Goal: Task Accomplishment & Management: Manage account settings

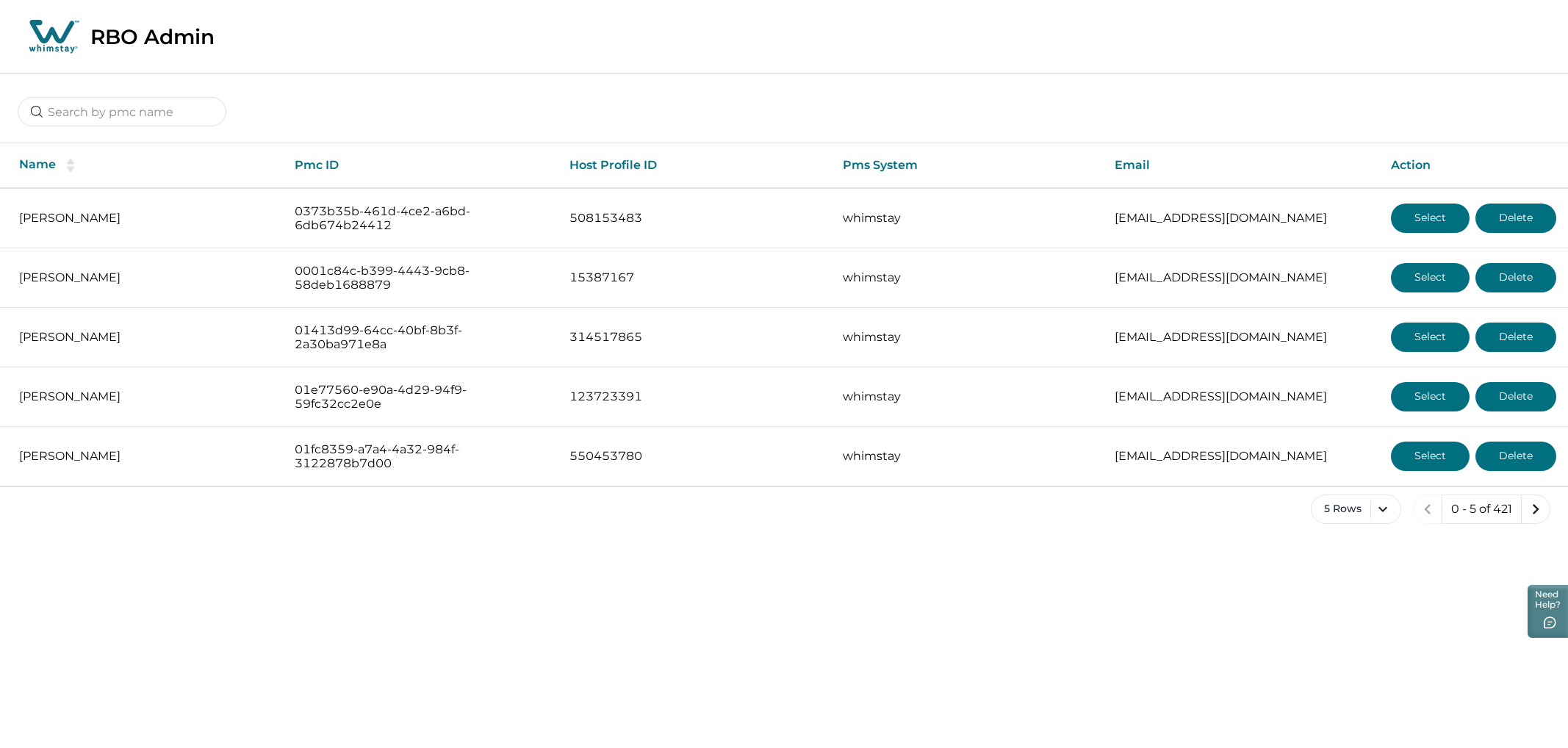
click at [142, 131] on div "Name Pmc ID Host Profile ID Pms System Email Action Tammy Todd 0373b35b-461d-4c…" at bounding box center [784, 311] width 1568 height 474
click at [126, 113] on input at bounding box center [121, 111] width 208 height 30
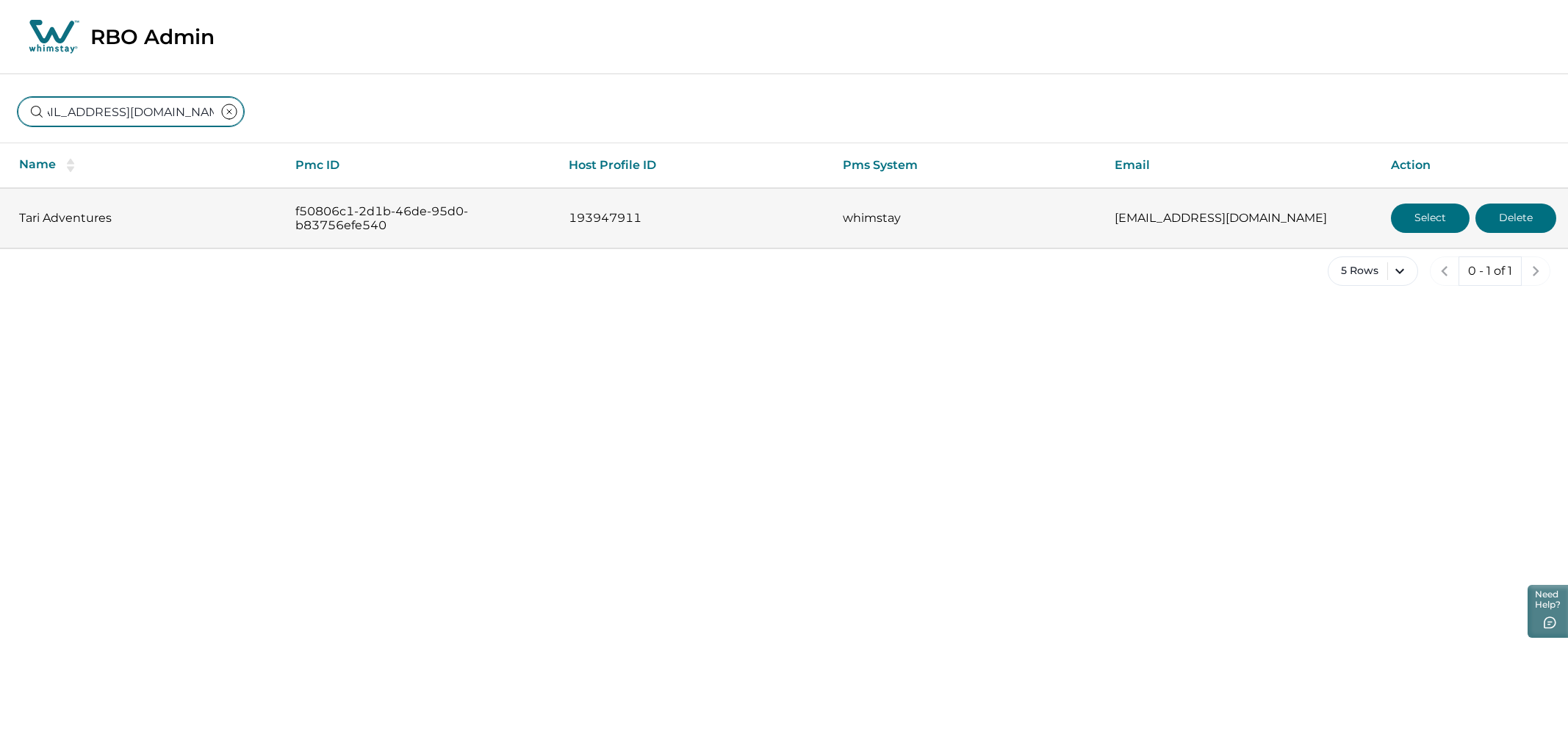
type input "[EMAIL_ADDRESS][DOMAIN_NAME]"
click at [1079, 224] on button "Select" at bounding box center [1430, 218] width 78 height 30
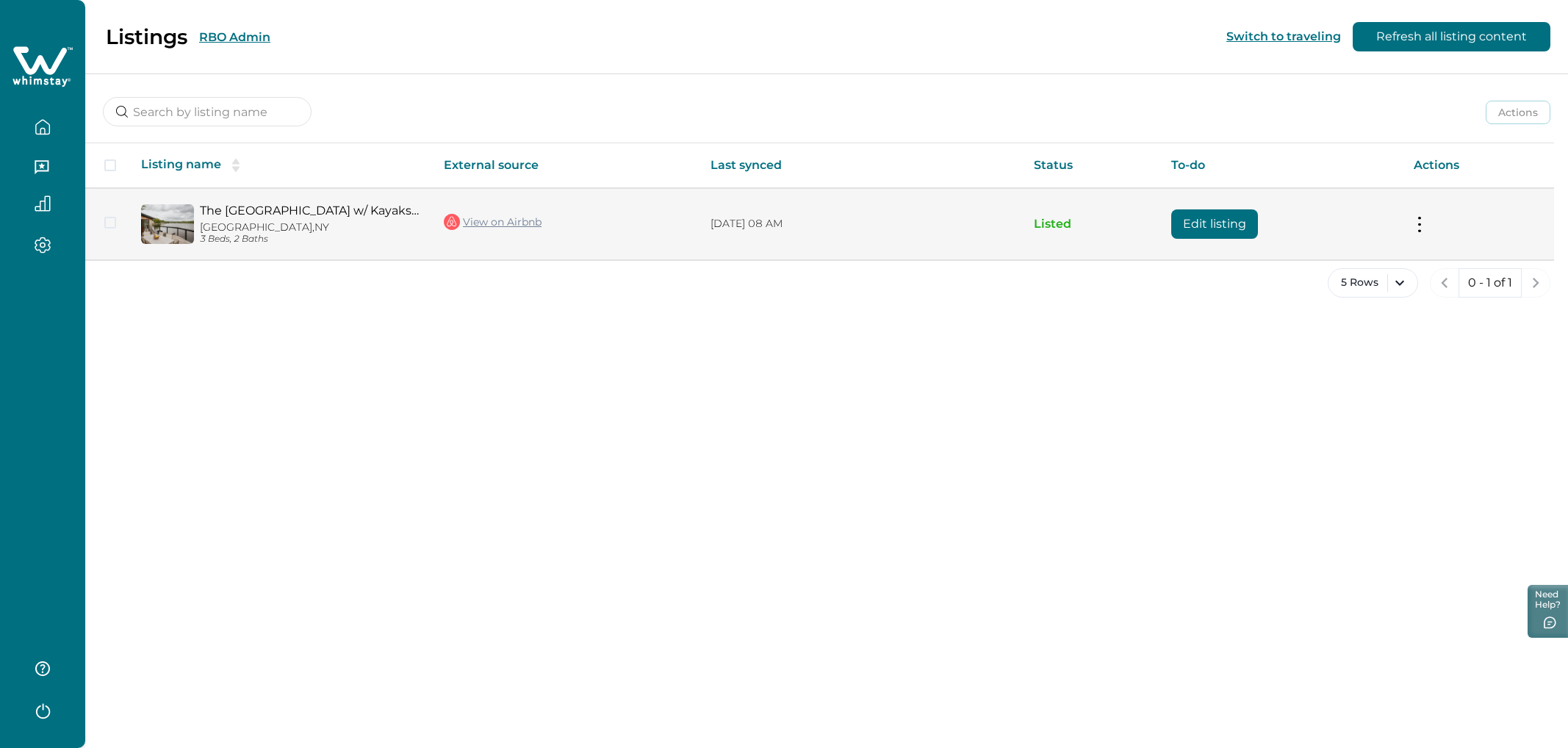
click at [498, 226] on link "View on Airbnb" at bounding box center [492, 222] width 98 height 19
click at [278, 209] on link "The Lake House w/ Kayaks, Bikes on the waterfront." at bounding box center [310, 210] width 221 height 14
click at [1079, 218] on button "Edit listing" at bounding box center [1214, 224] width 87 height 30
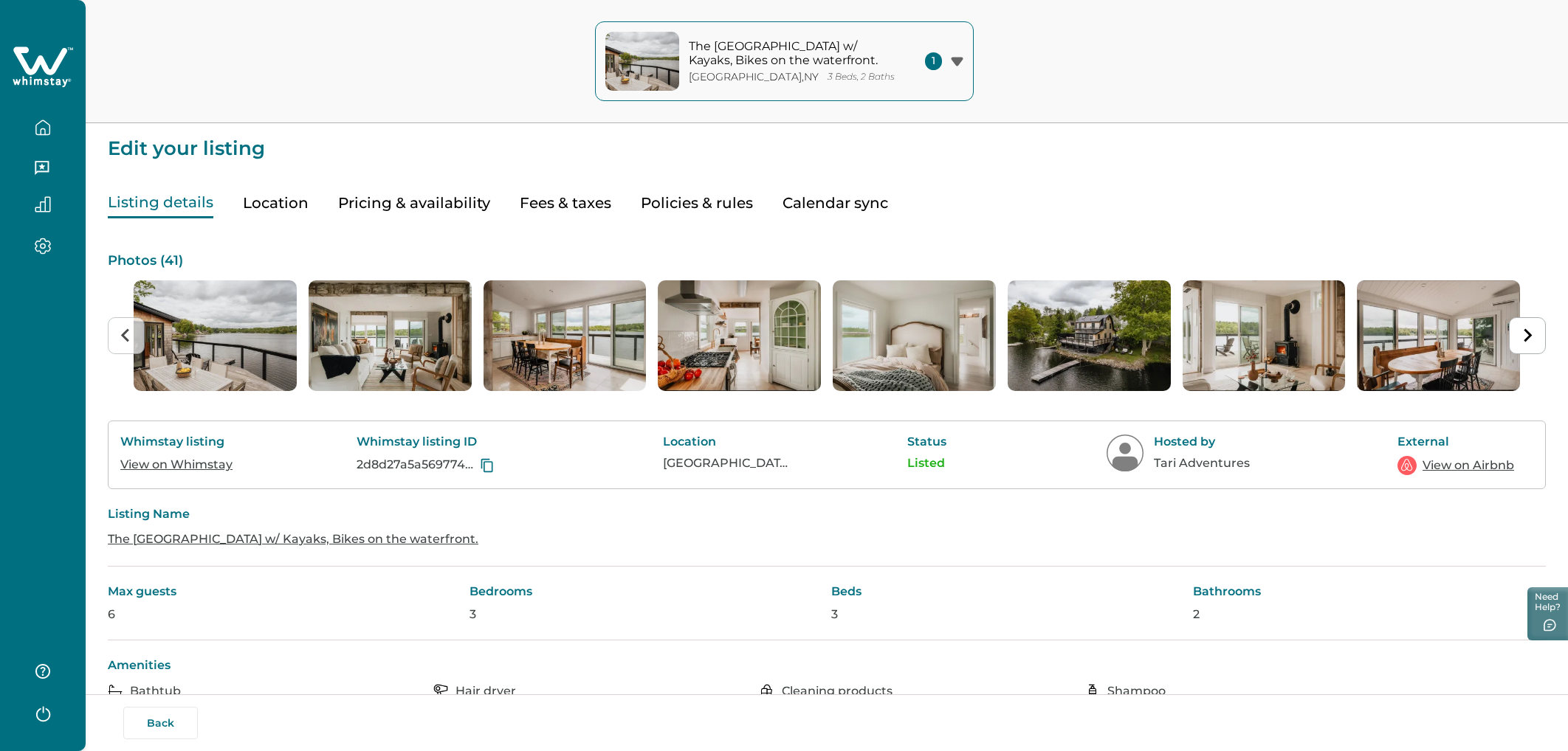
click at [717, 205] on button "Policies & rules" at bounding box center [697, 204] width 112 height 31
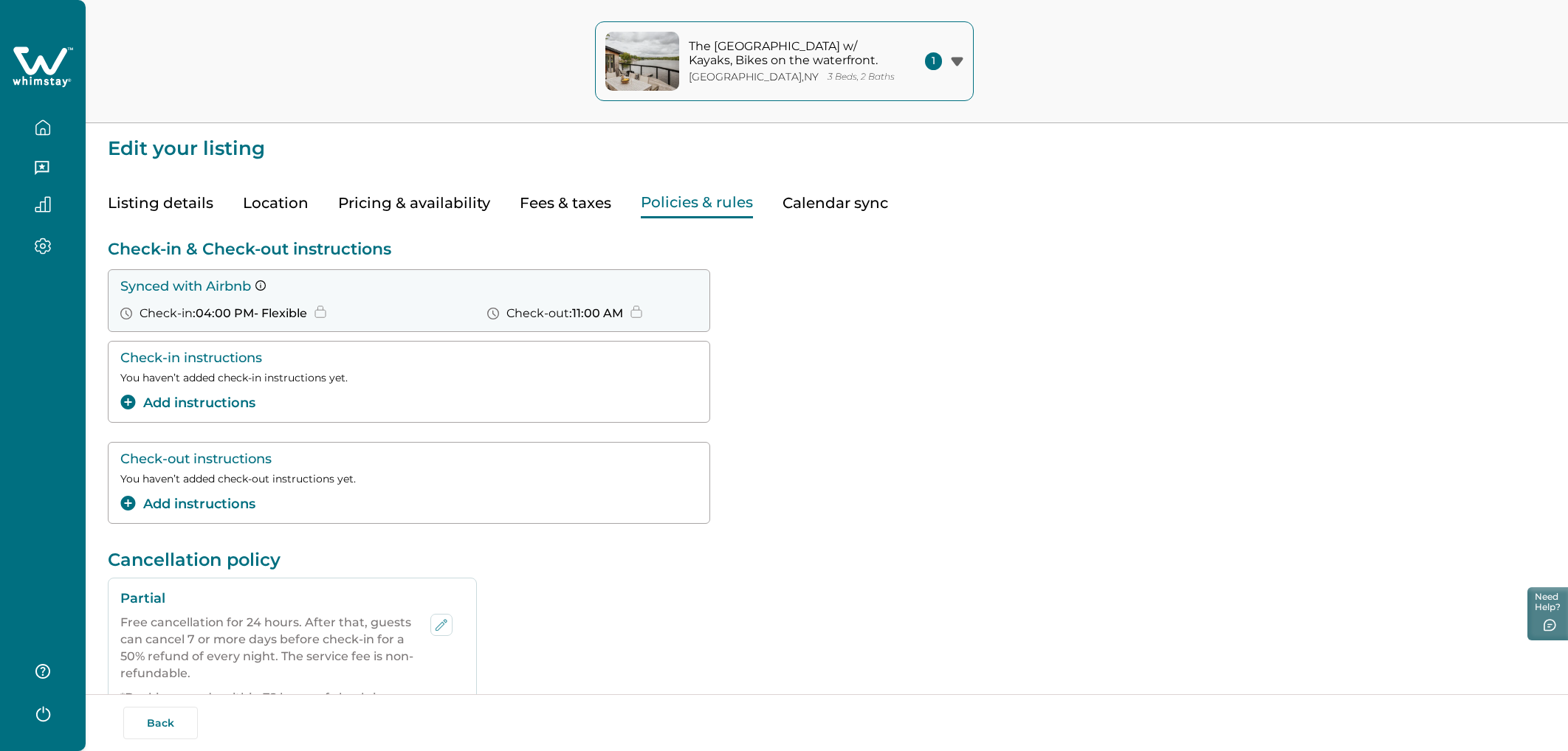
scroll to position [592, 0]
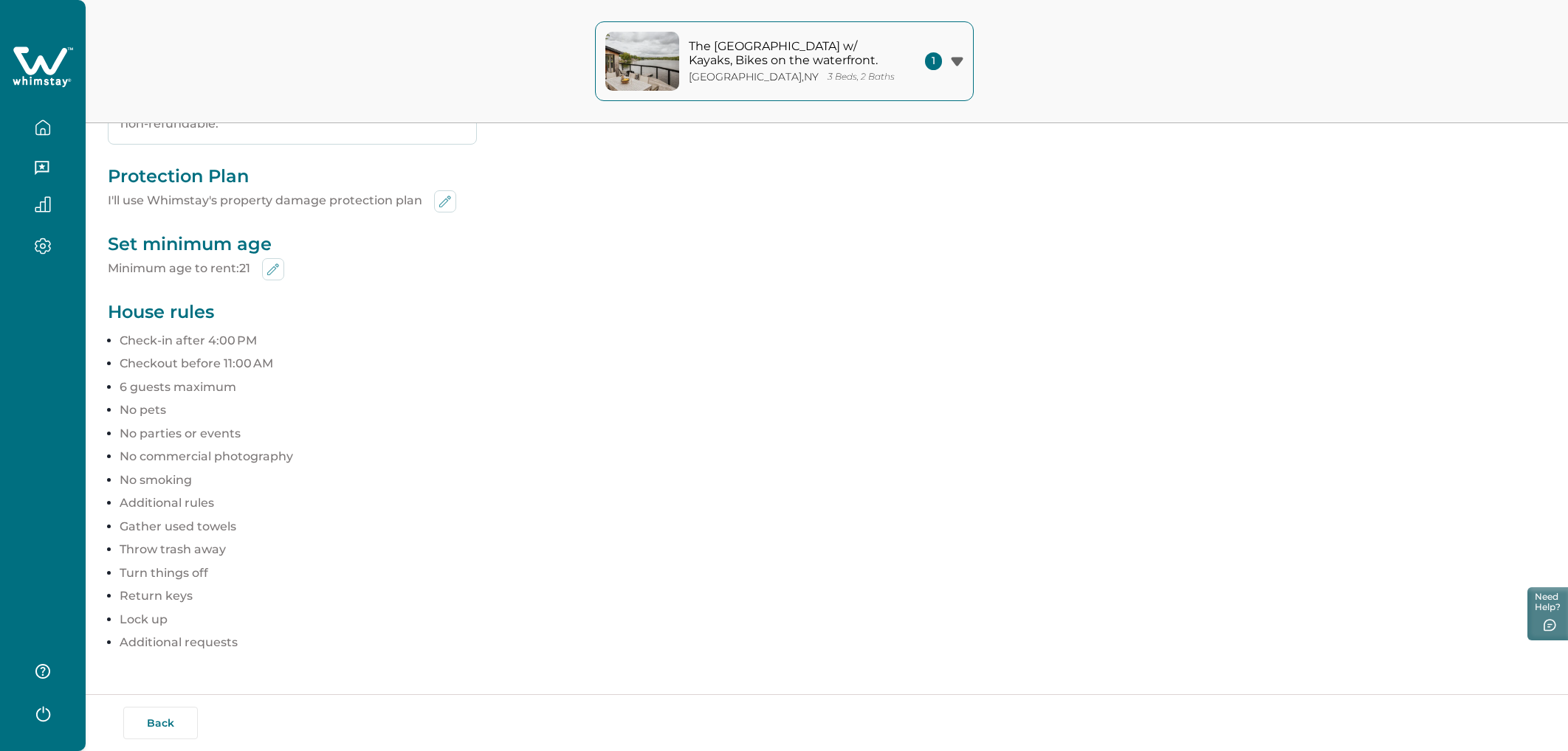
click at [879, 553] on p "Throw trash away" at bounding box center [833, 549] width 1427 height 14
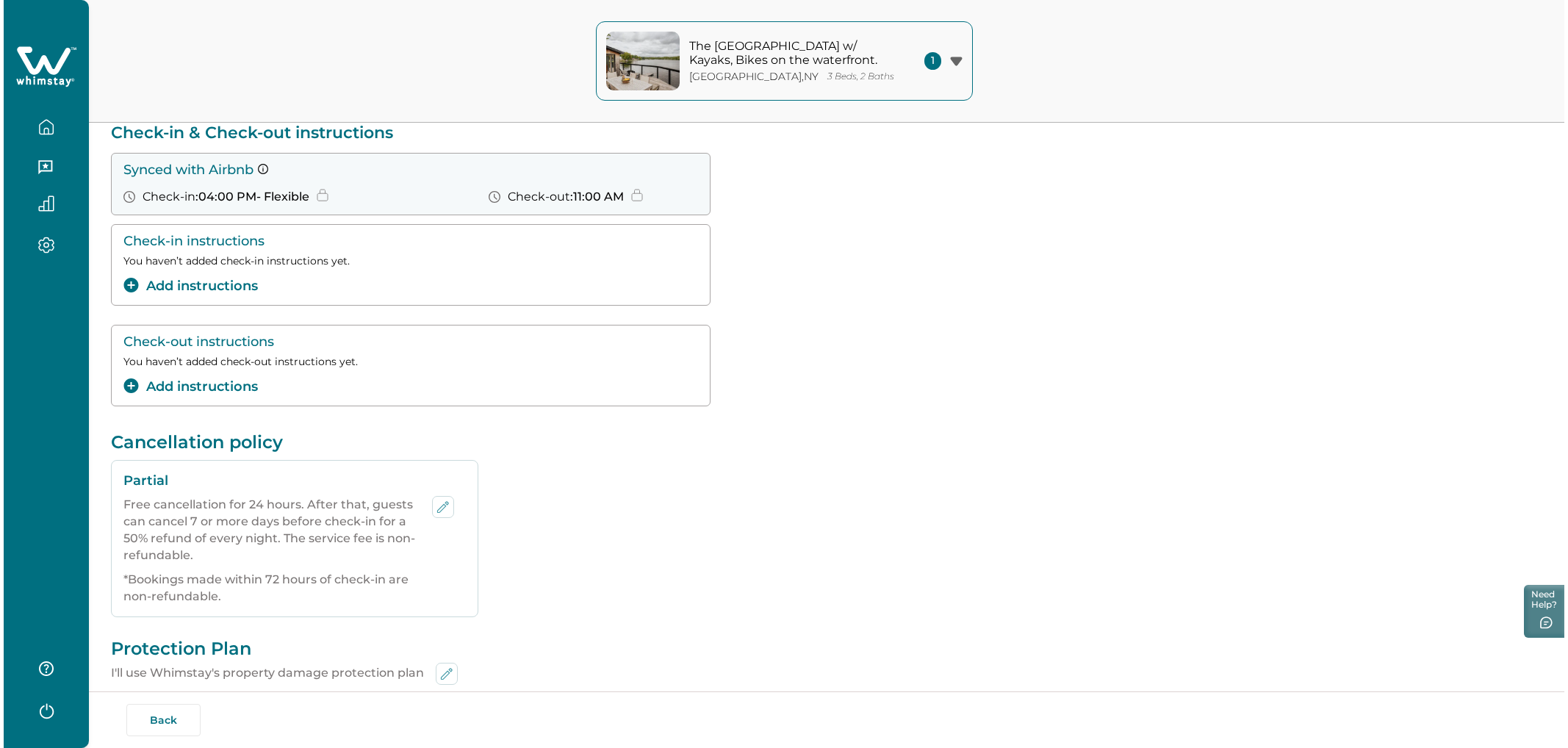
scroll to position [0, 0]
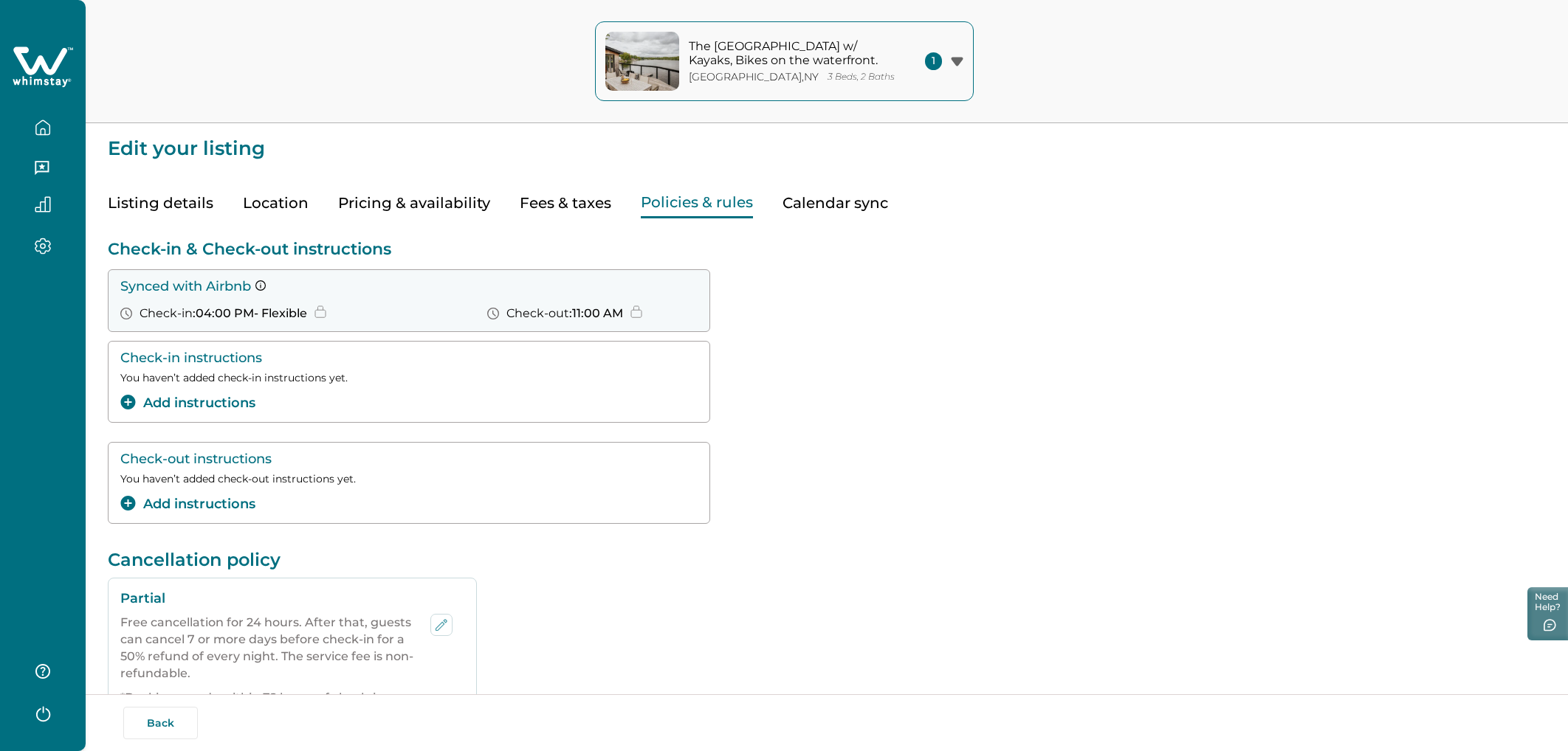
click at [37, 83] on icon at bounding box center [42, 67] width 61 height 44
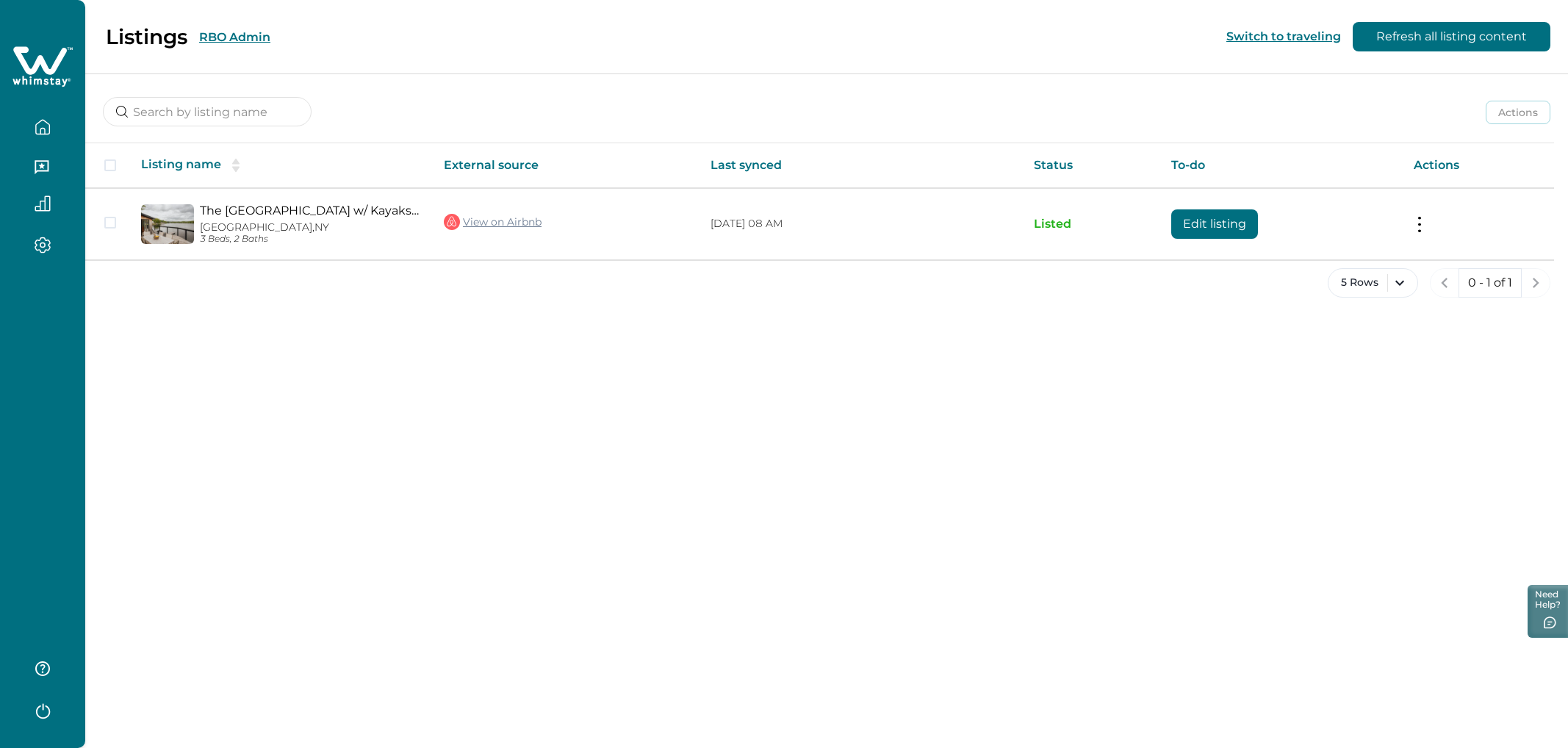
click at [215, 36] on button "RBO Admin" at bounding box center [234, 37] width 72 height 14
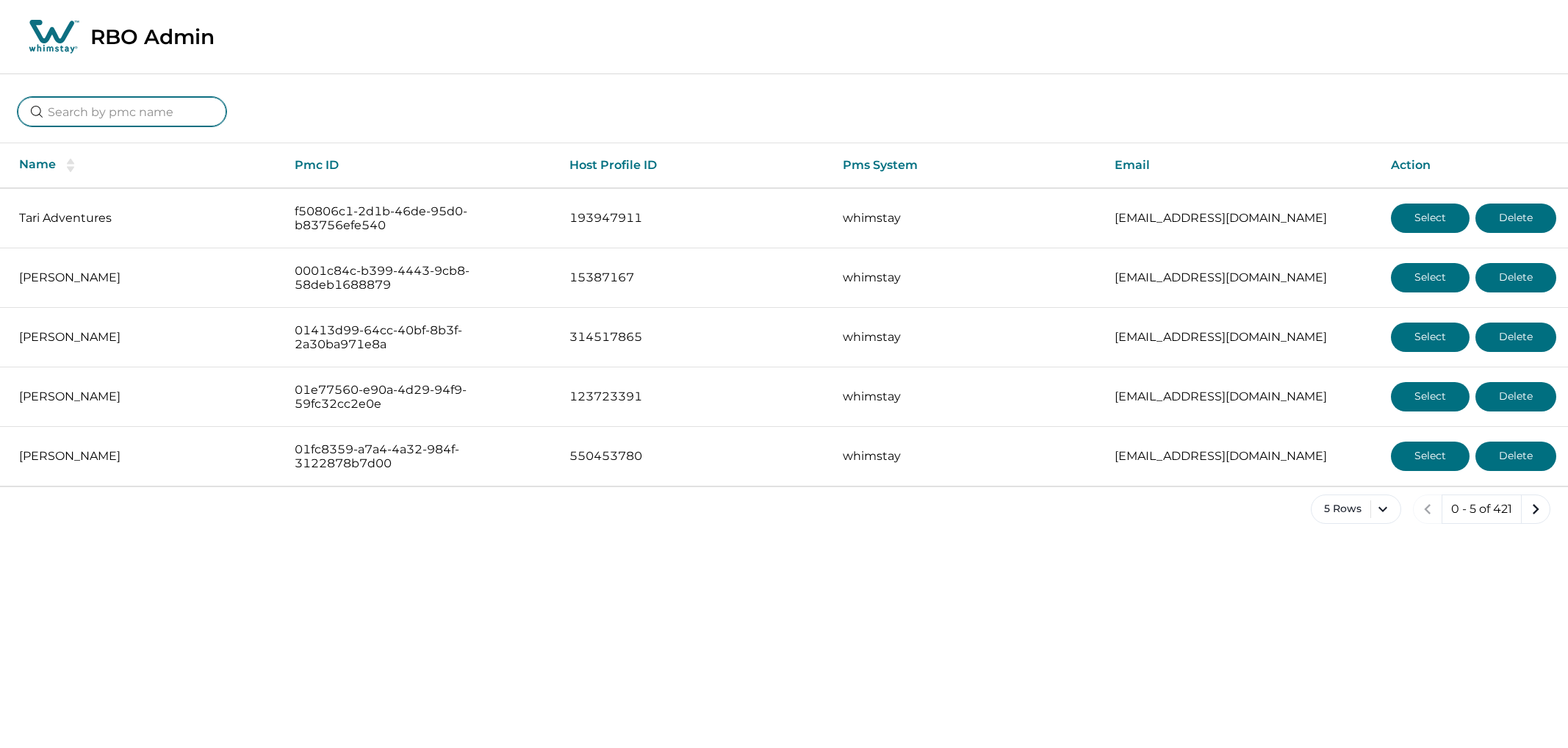
click at [163, 119] on input at bounding box center [121, 111] width 208 height 30
type input "[PERSON_NAME]"
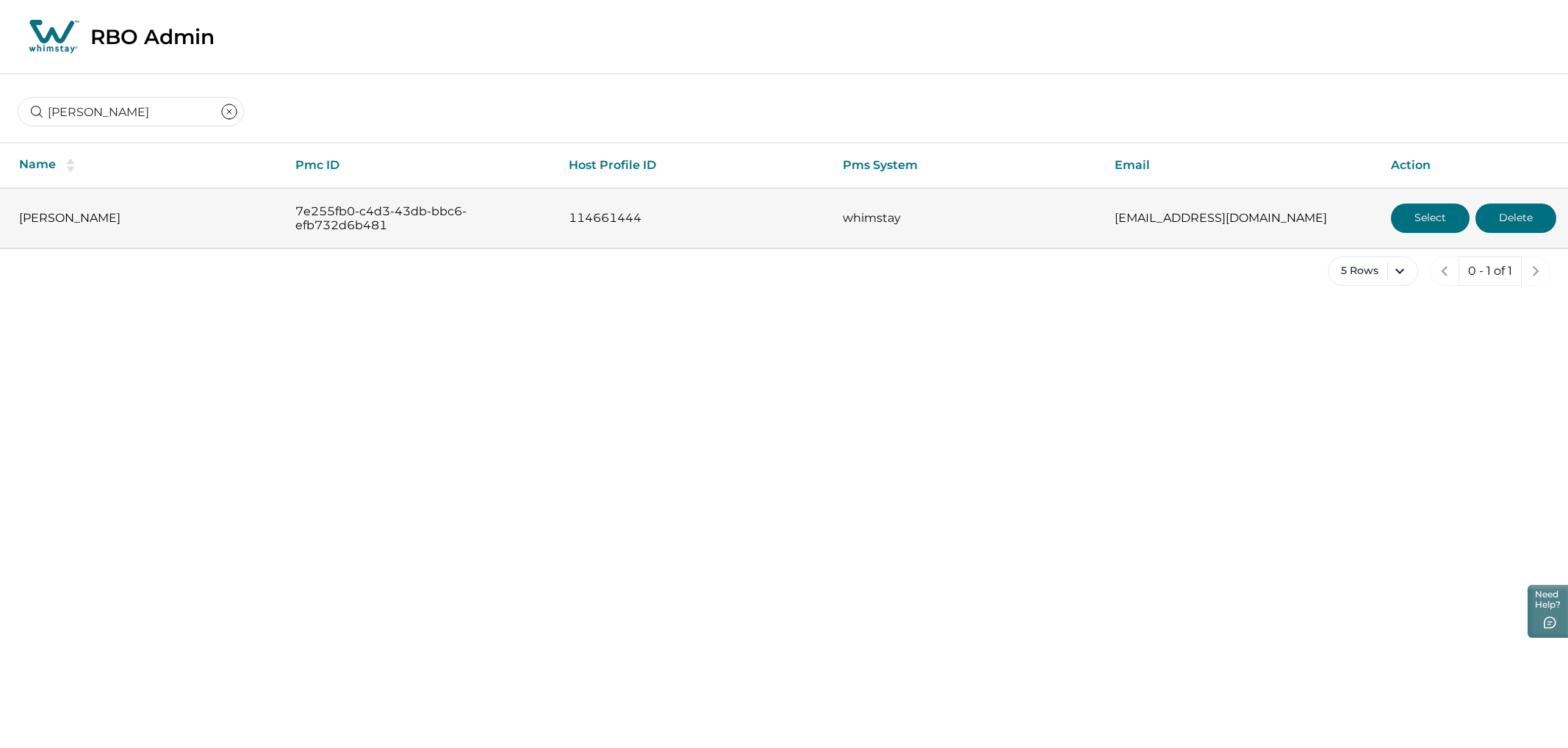
click at [1447, 221] on button "Select" at bounding box center [1430, 218] width 78 height 30
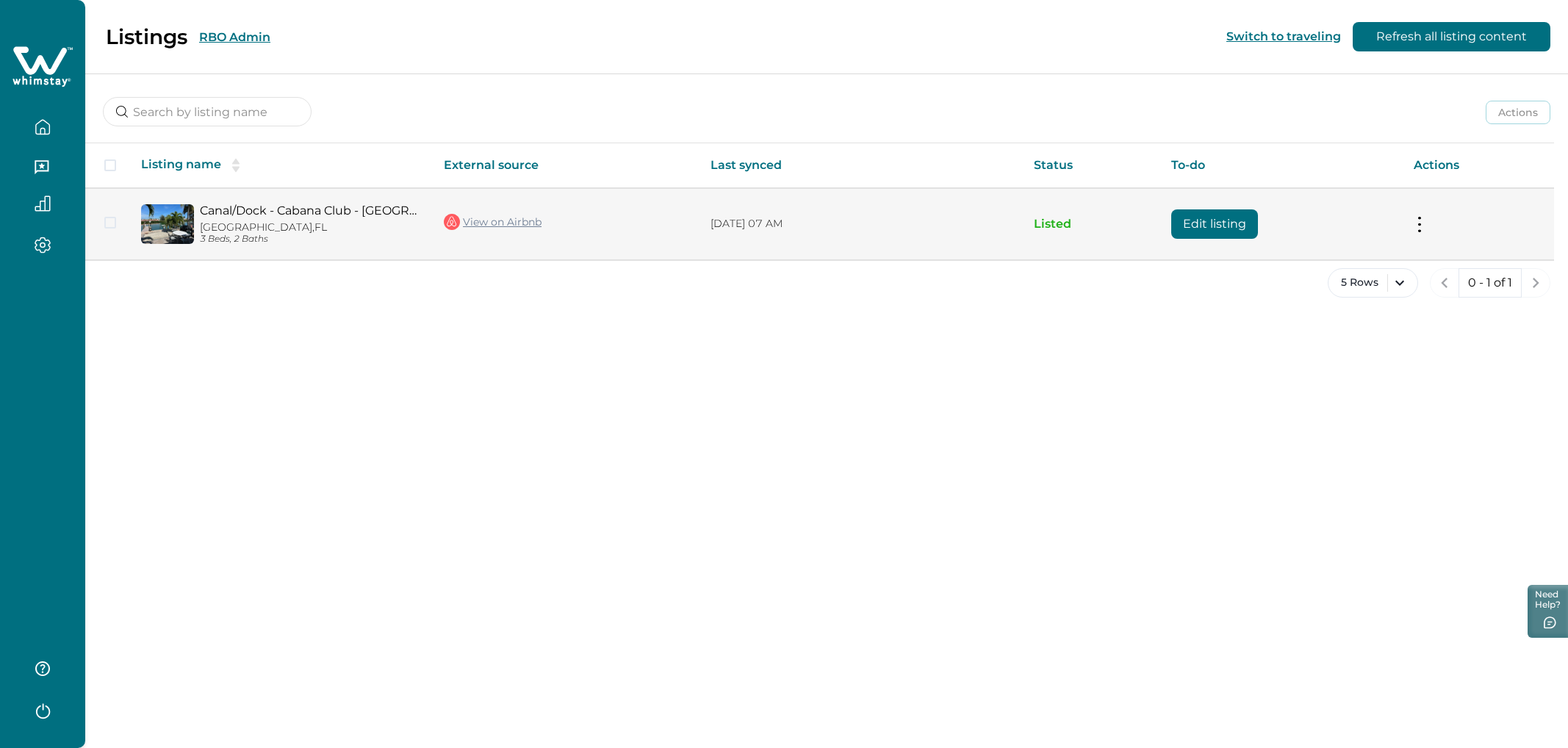
click at [1211, 220] on button "Edit listing" at bounding box center [1214, 224] width 87 height 30
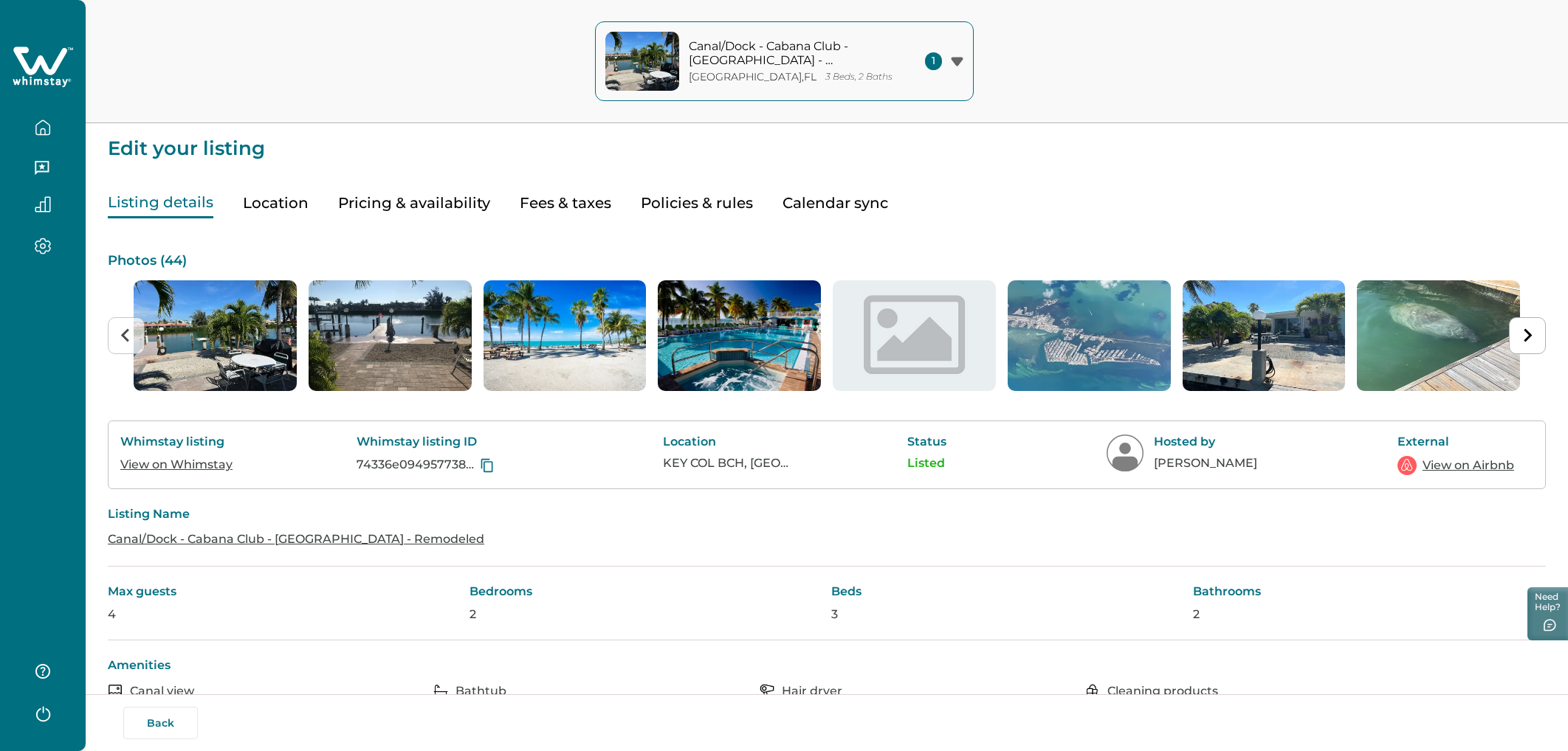
click at [276, 197] on button "Location" at bounding box center [276, 204] width 65 height 31
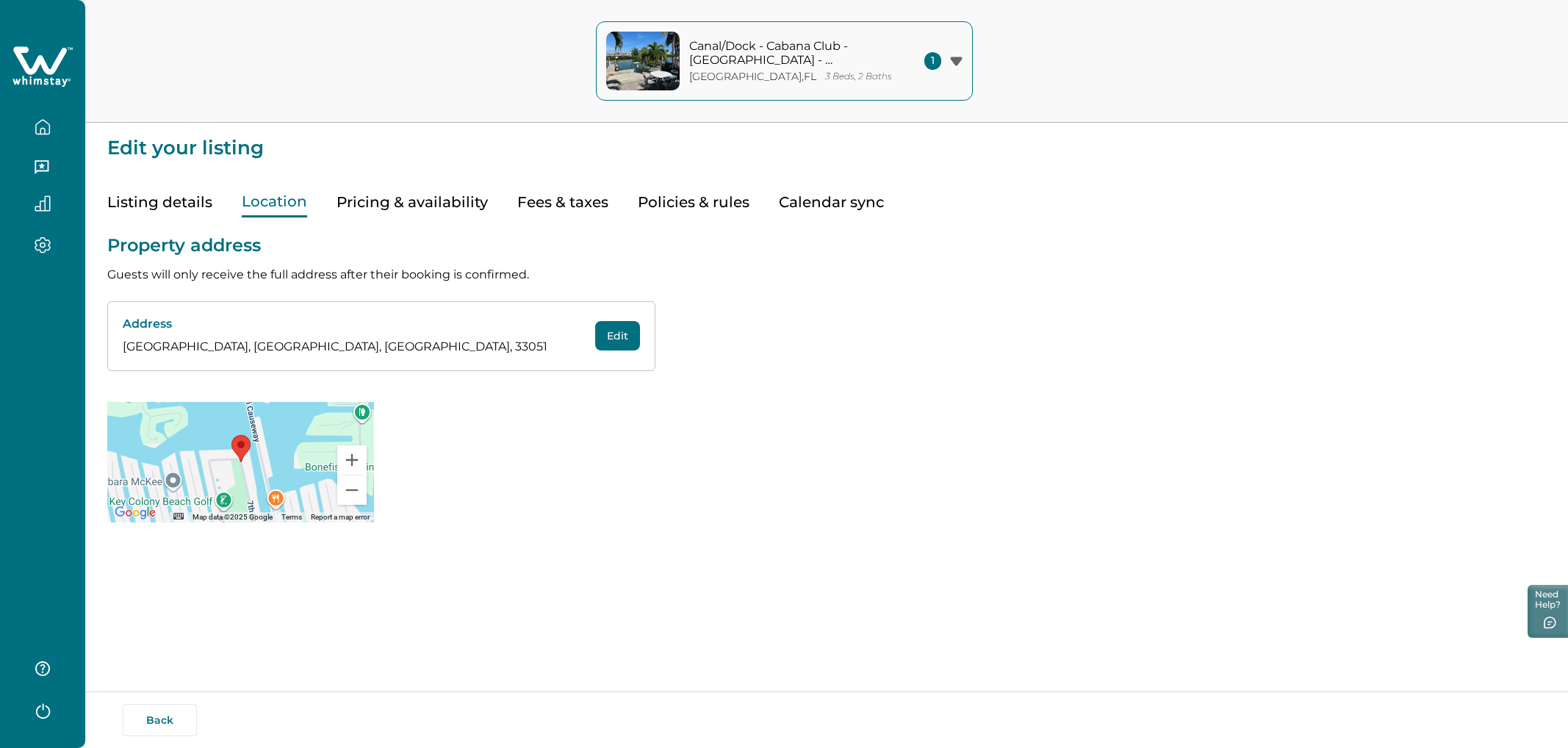
click at [608, 331] on button "Edit" at bounding box center [618, 336] width 45 height 30
select select "FL"
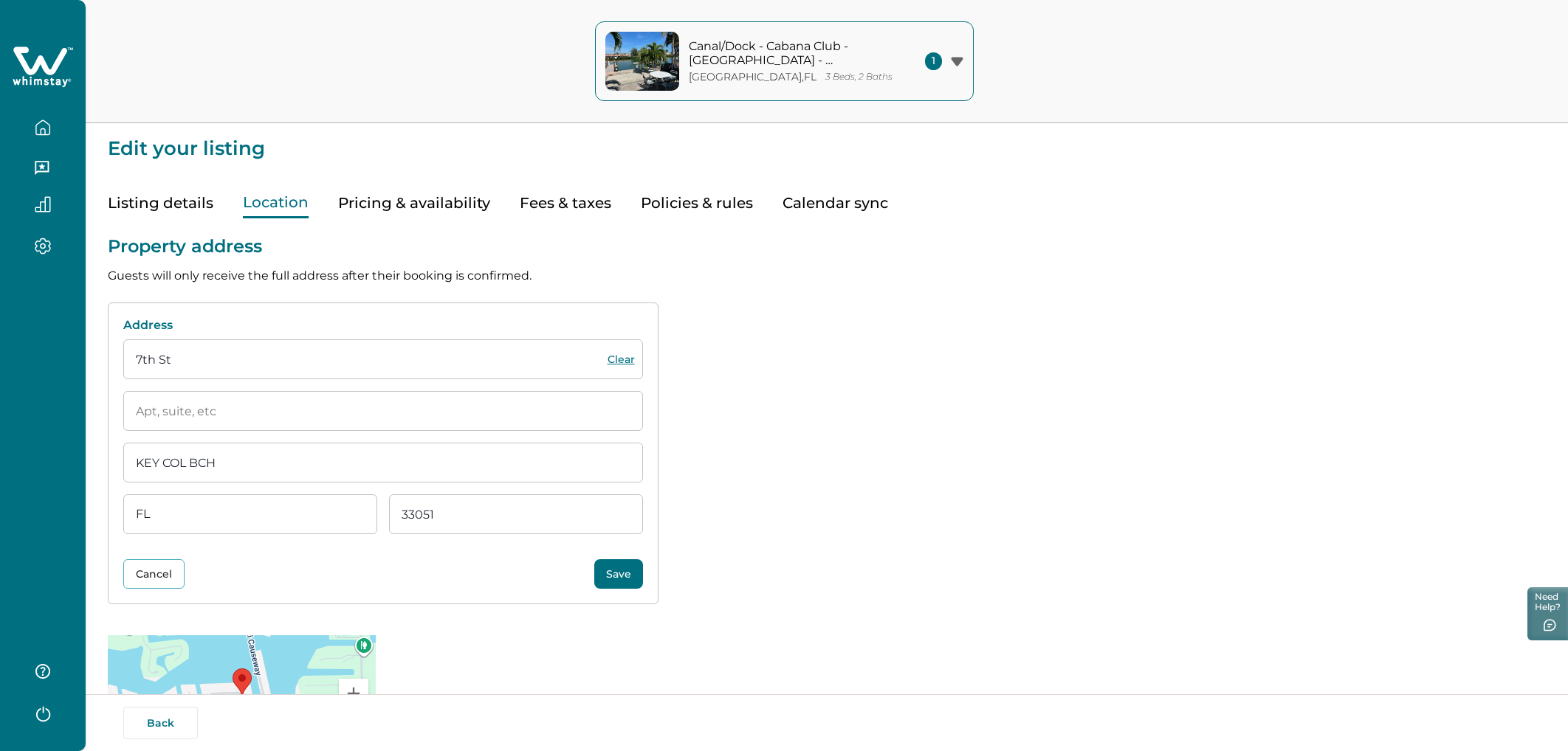
drag, startPoint x: 184, startPoint y: 362, endPoint x: -35, endPoint y: 362, distance: 219.0
click at [0, 362] on html "Skip to Content Canal/Dock - Cabana Club - [GEOGRAPHIC_DATA] - Remodeled [GEOGR…" at bounding box center [784, 376] width 1568 height 751
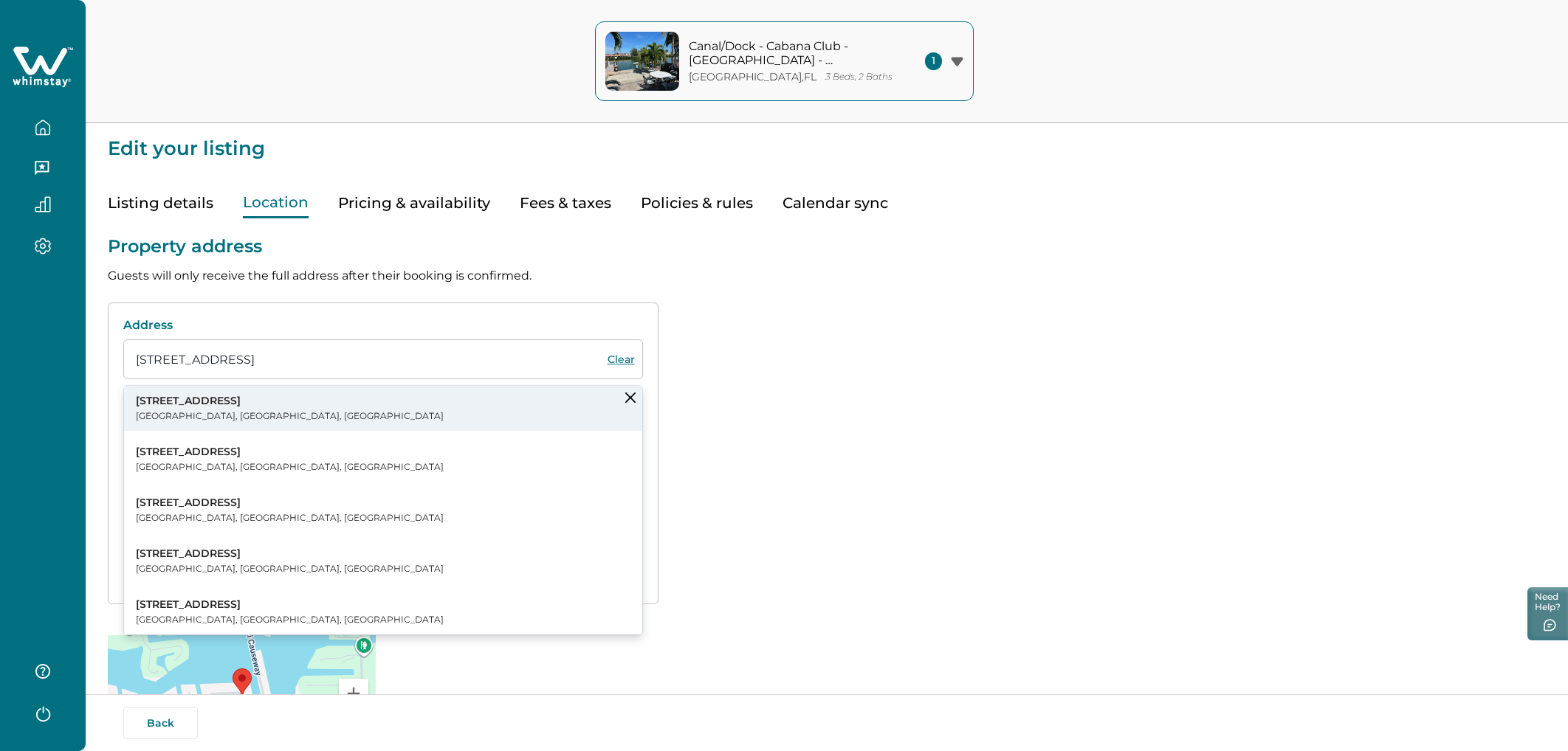
type input "[STREET_ADDRESS]"
click at [177, 397] on p "[STREET_ADDRESS]" at bounding box center [289, 400] width 307 height 14
type input "[GEOGRAPHIC_DATA]"
select select "CA"
type input "92410"
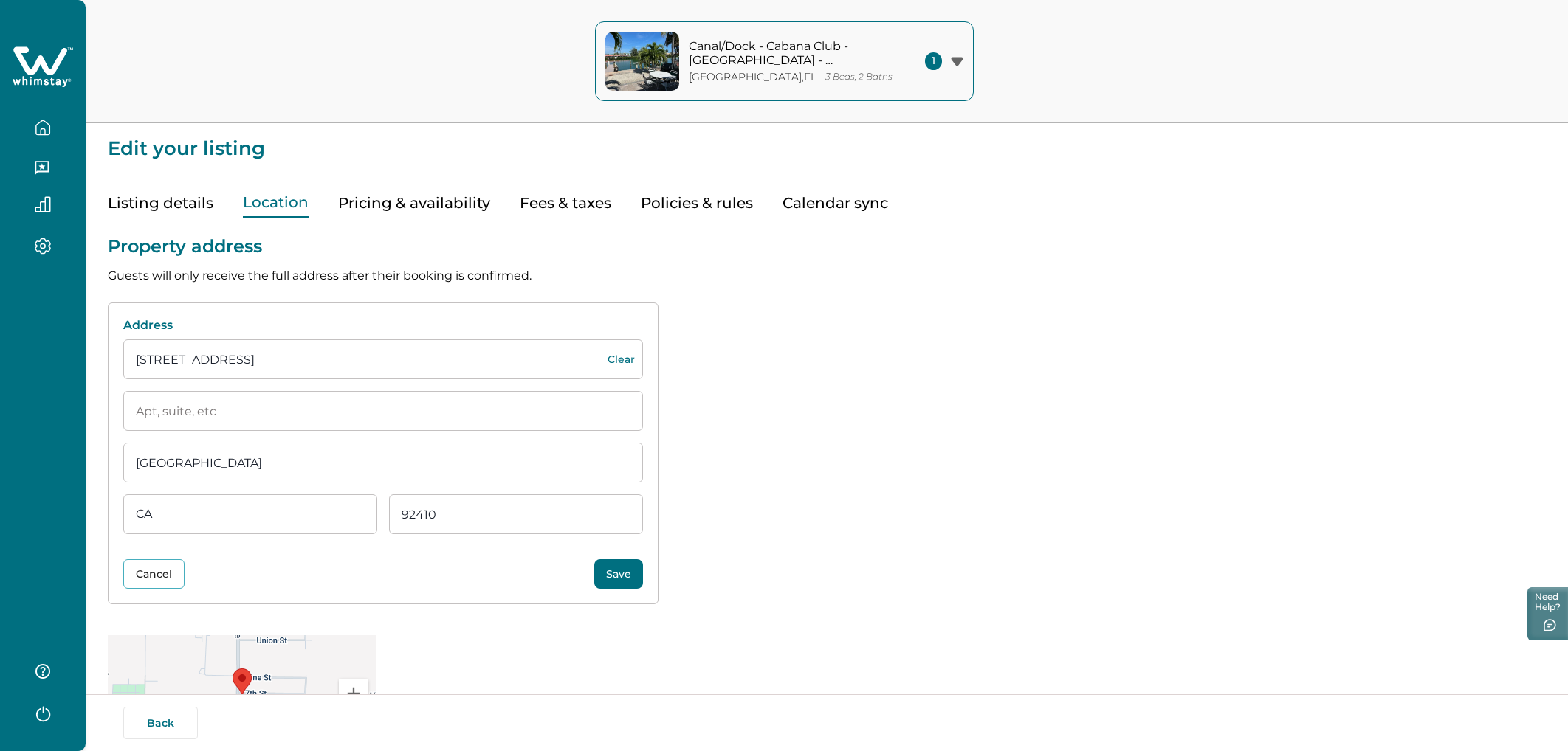
click at [648, 582] on div "Address [STREET_ADDRESS][GEOGRAPHIC_DATA] [US_STATE][GEOGRAPHIC_DATA] [GEOGRAPH…" at bounding box center [382, 453] width 551 height 303
click at [633, 573] on button "Save" at bounding box center [619, 574] width 49 height 30
